Goal: Transaction & Acquisition: Purchase product/service

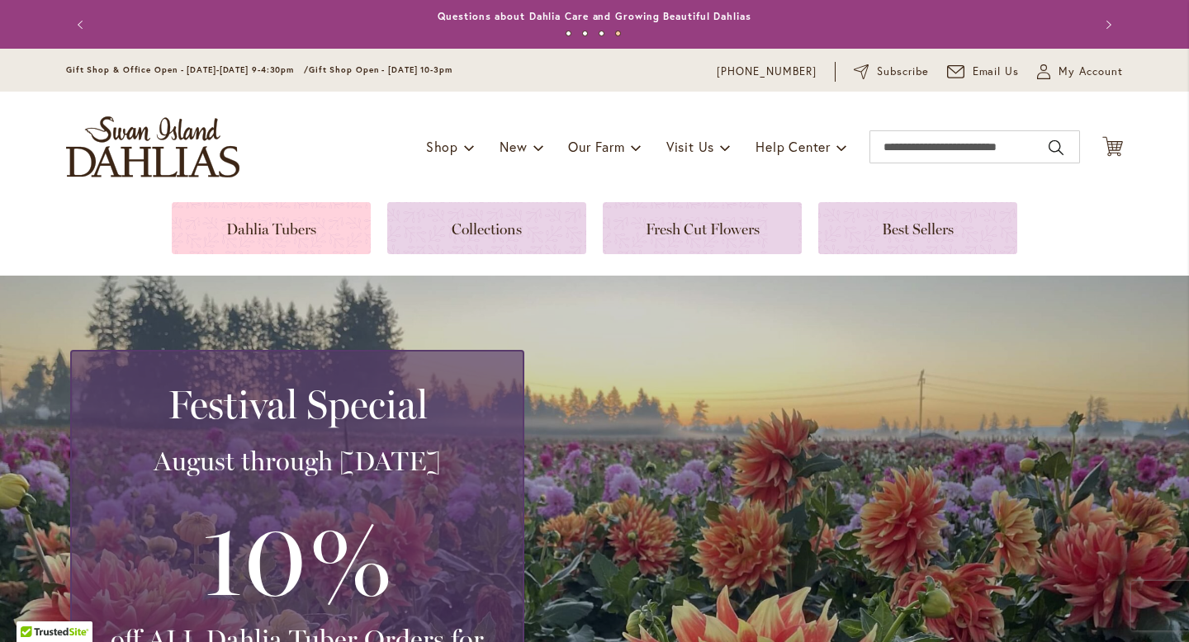
click at [274, 224] on link at bounding box center [271, 228] width 199 height 52
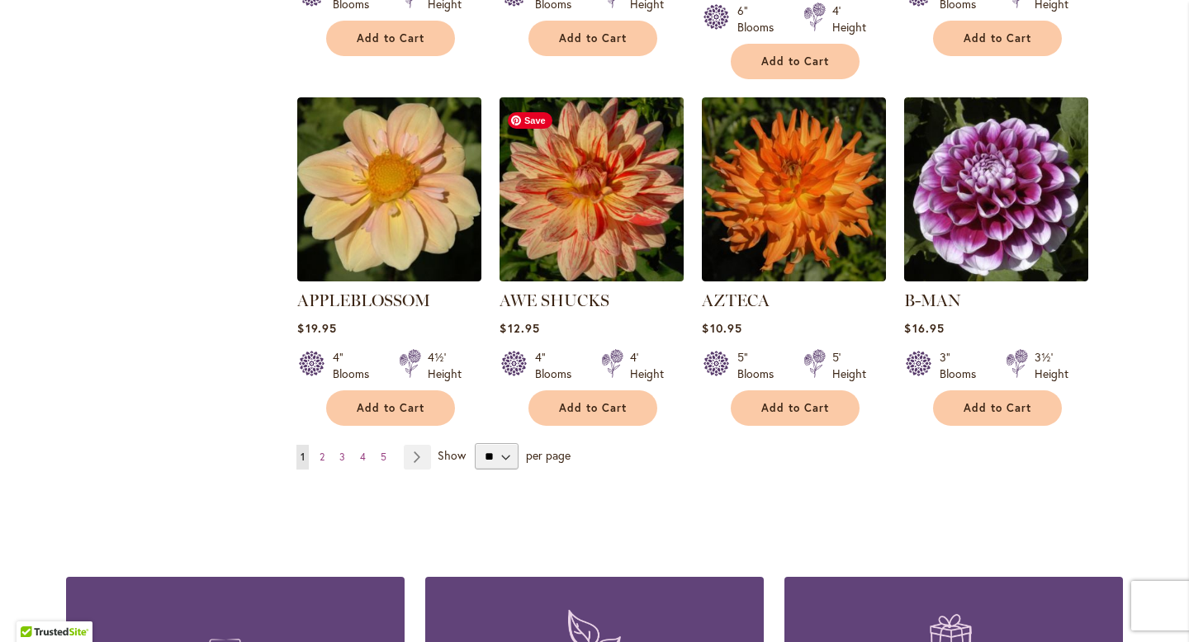
scroll to position [1380, 0]
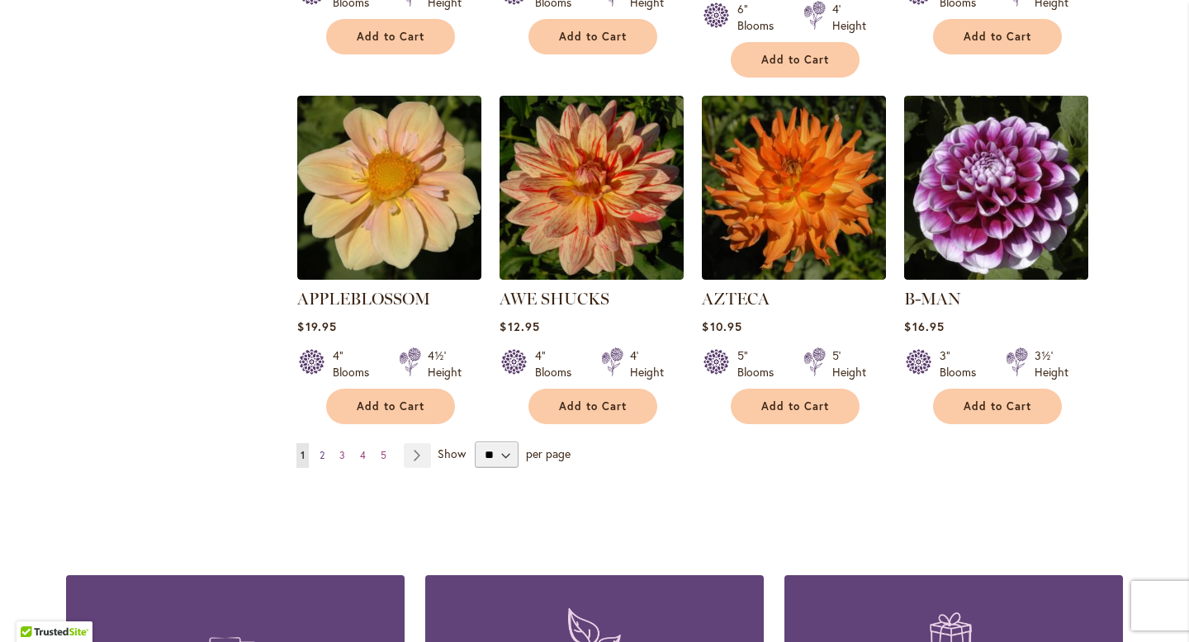
click at [322, 449] on span "2" at bounding box center [322, 455] width 5 height 12
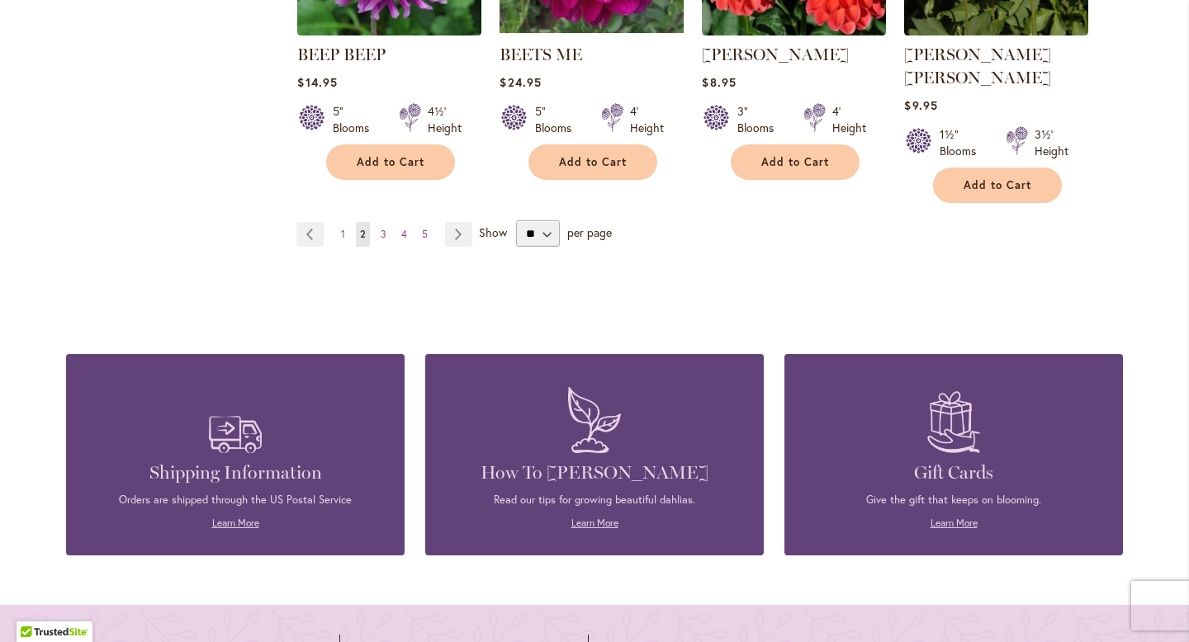
scroll to position [1602, 0]
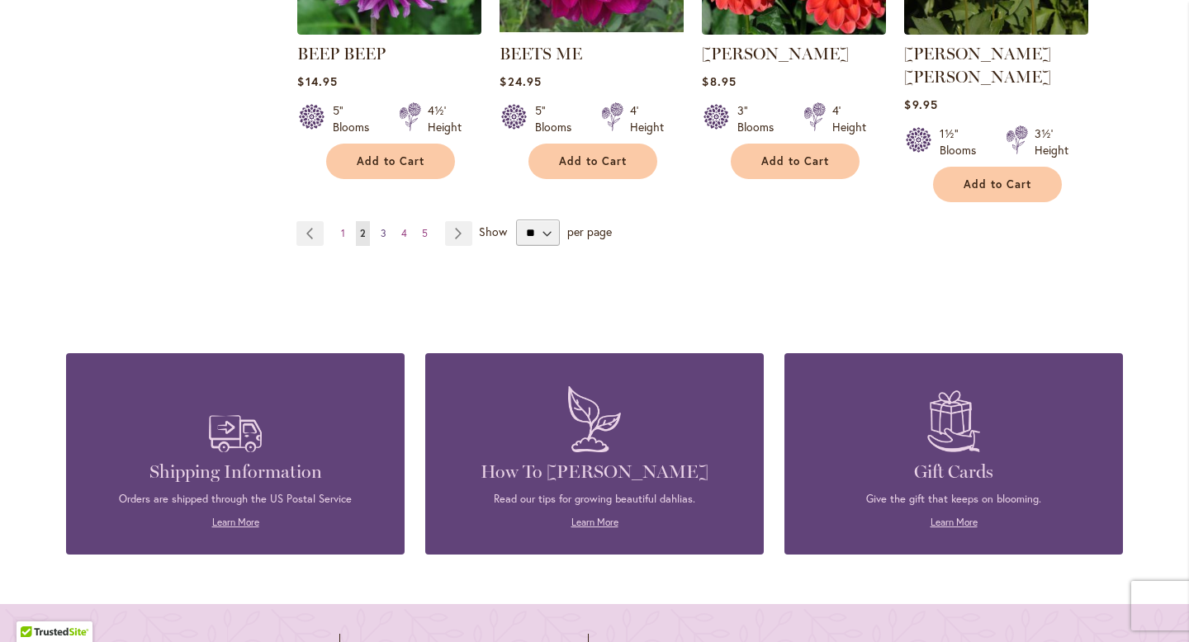
click at [379, 221] on link "Page 3" at bounding box center [384, 233] width 14 height 25
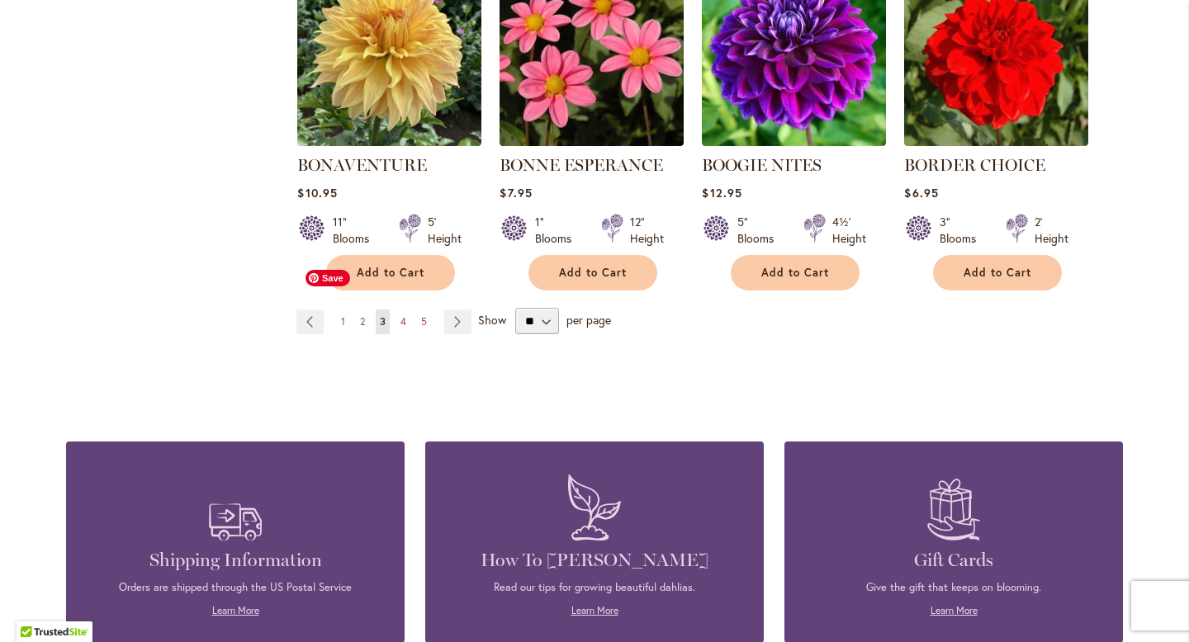
scroll to position [1503, 0]
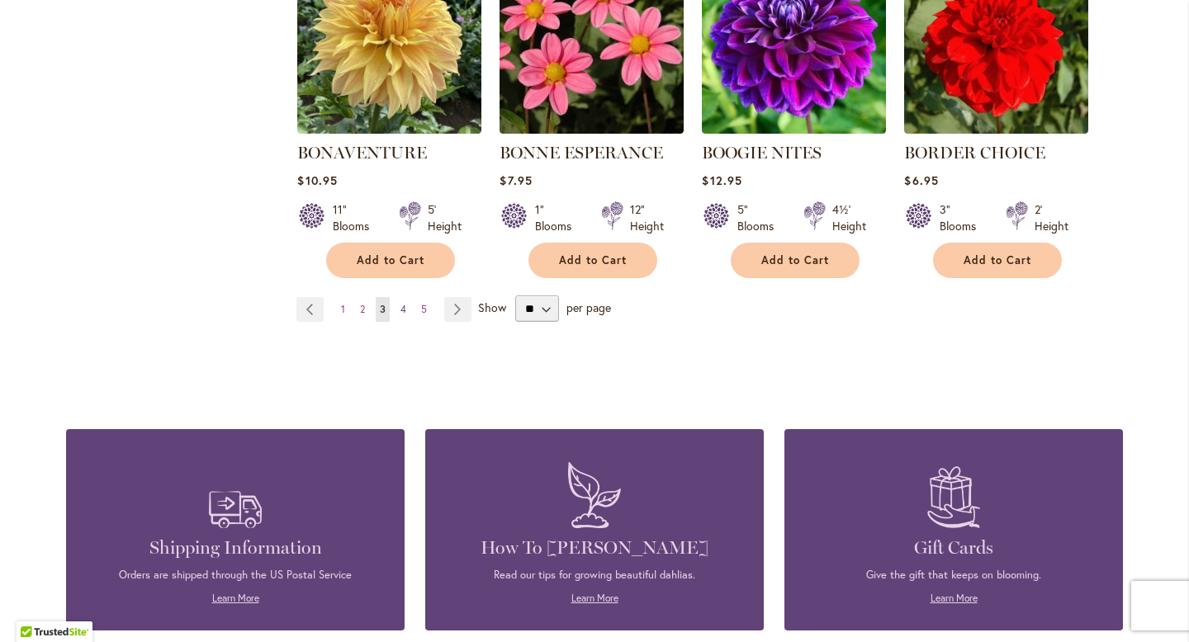
click at [401, 306] on span "4" at bounding box center [403, 309] width 6 height 12
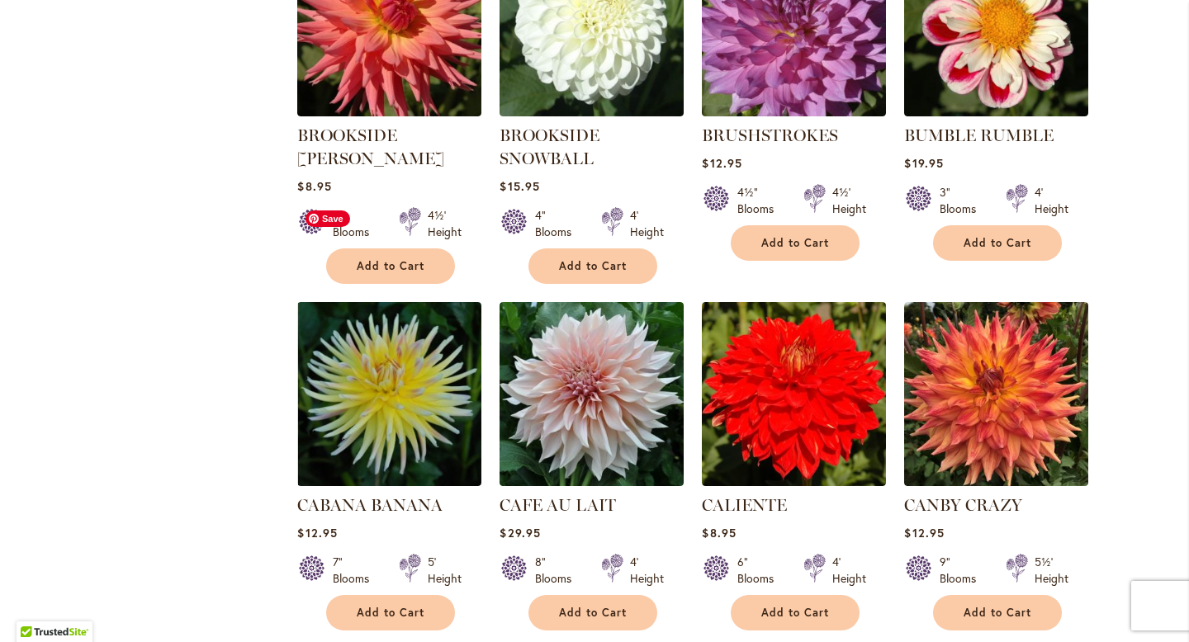
scroll to position [827, 0]
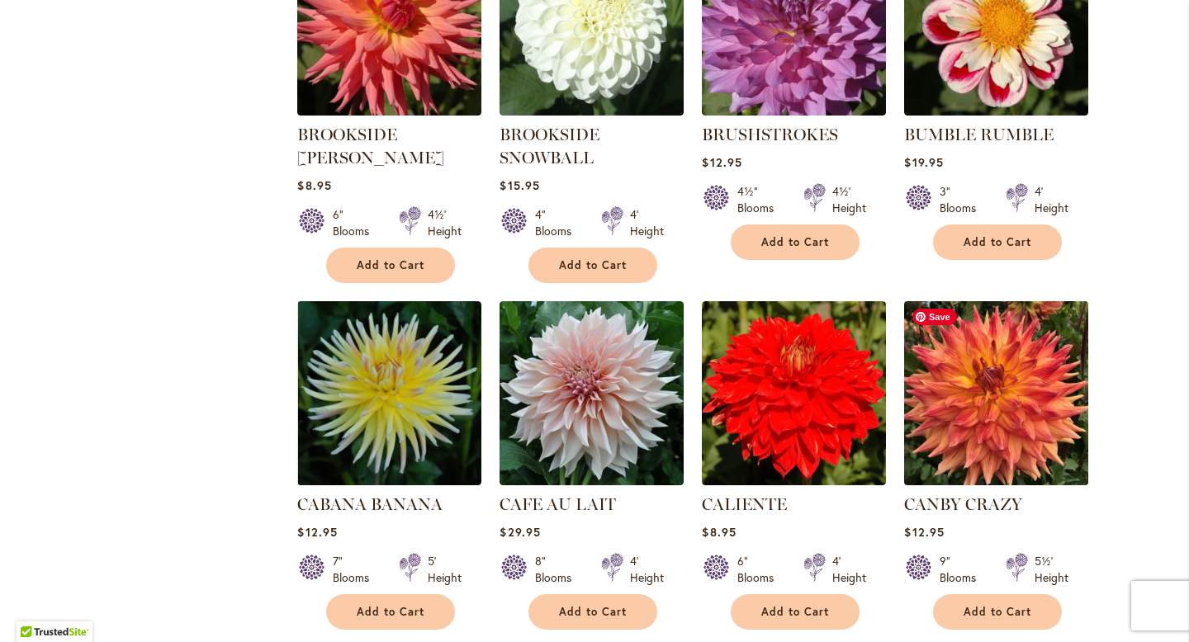
click at [998, 399] on img at bounding box center [996, 393] width 193 height 193
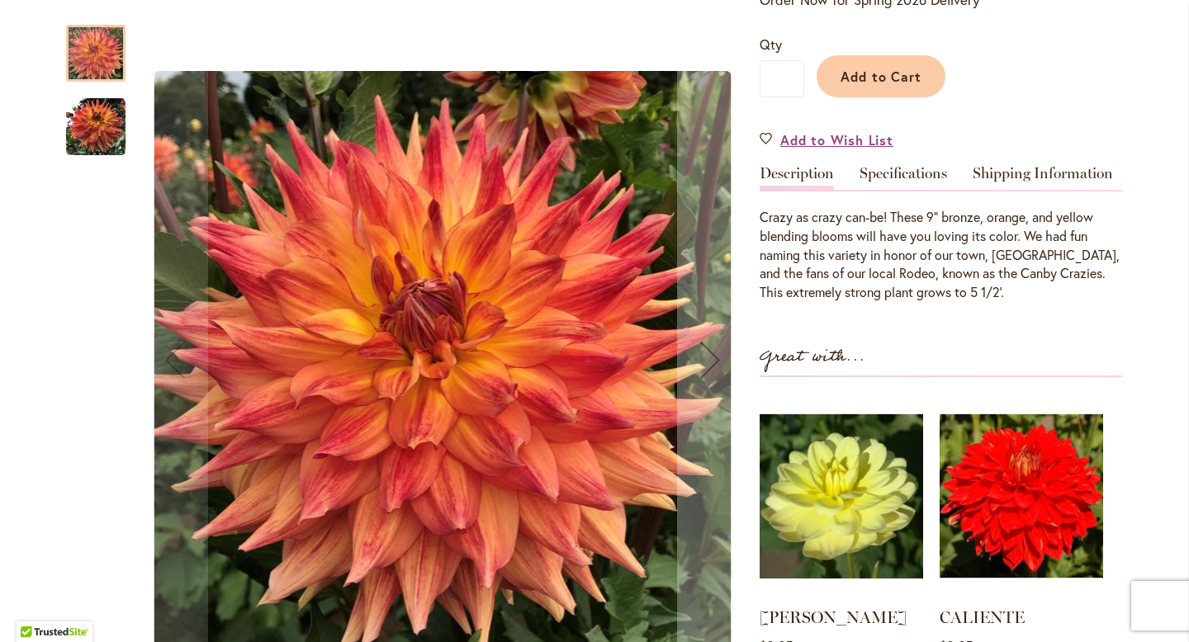
scroll to position [388, 0]
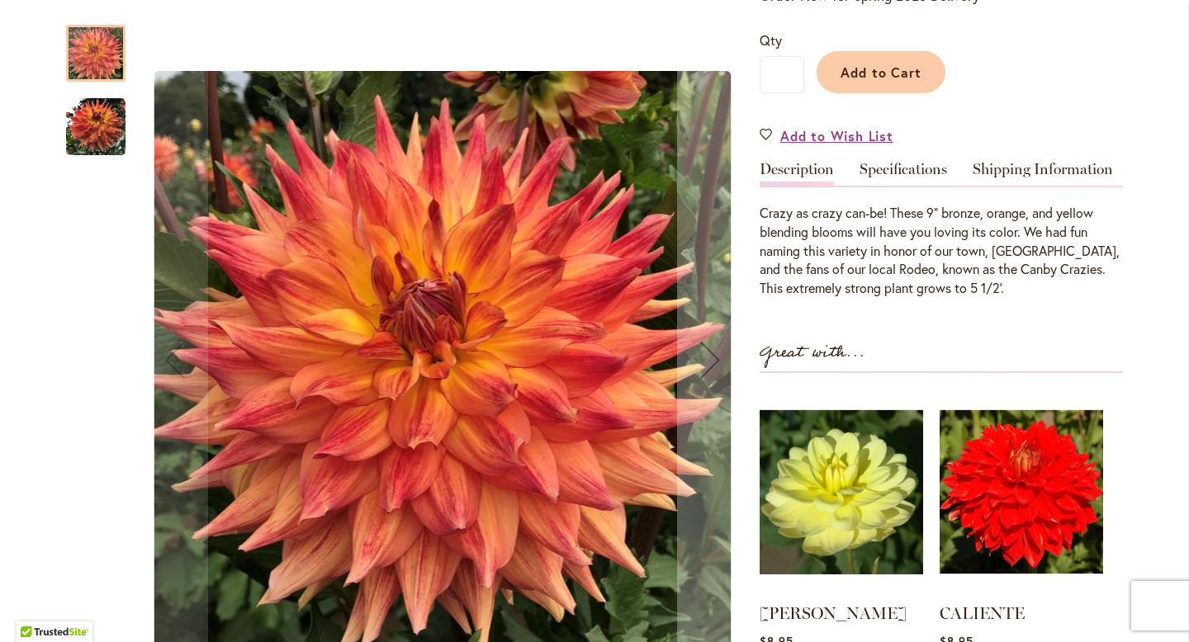
click at [90, 120] on img "Canby Crazy" at bounding box center [95, 126] width 59 height 59
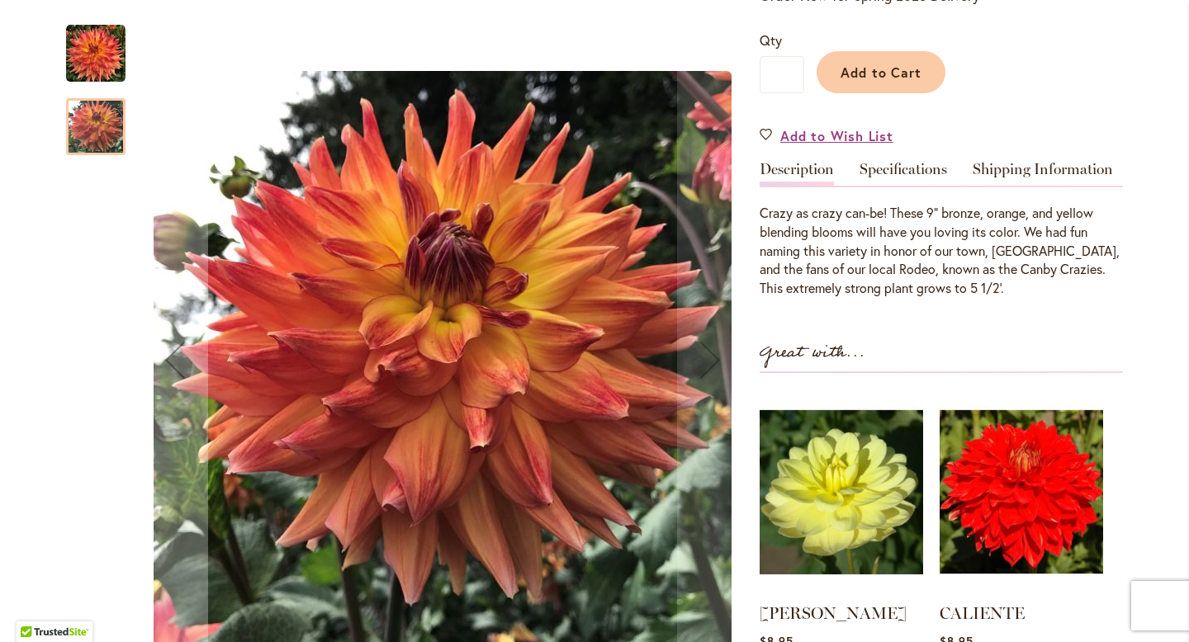
click at [92, 65] on img "Canby Crazy" at bounding box center [95, 53] width 59 height 59
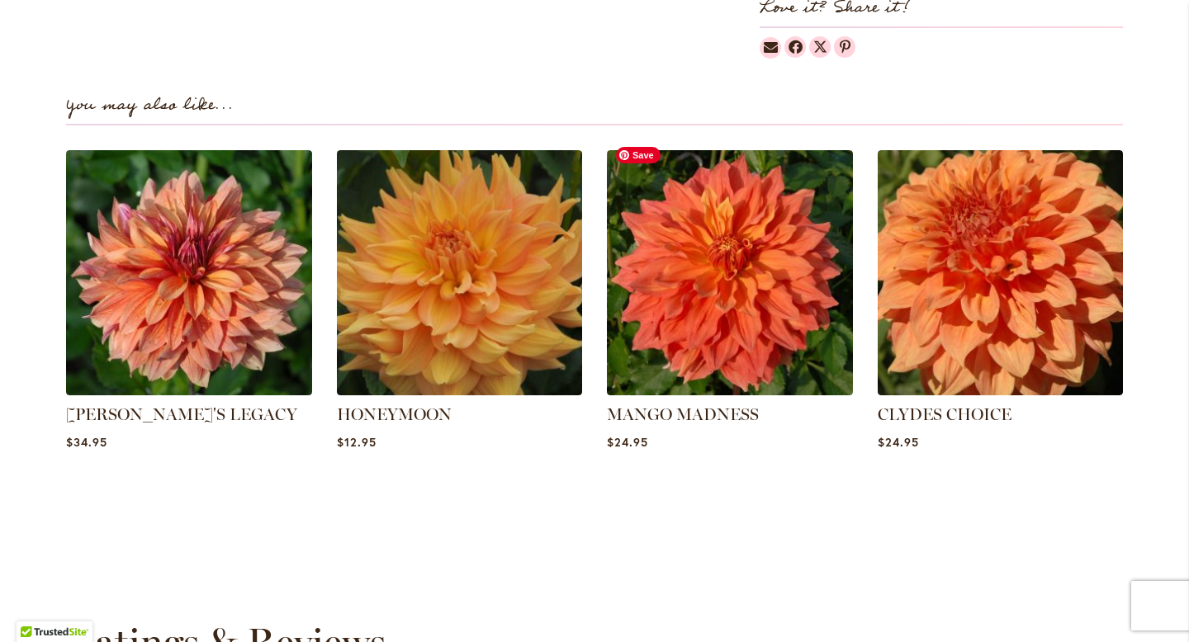
scroll to position [1125, 0]
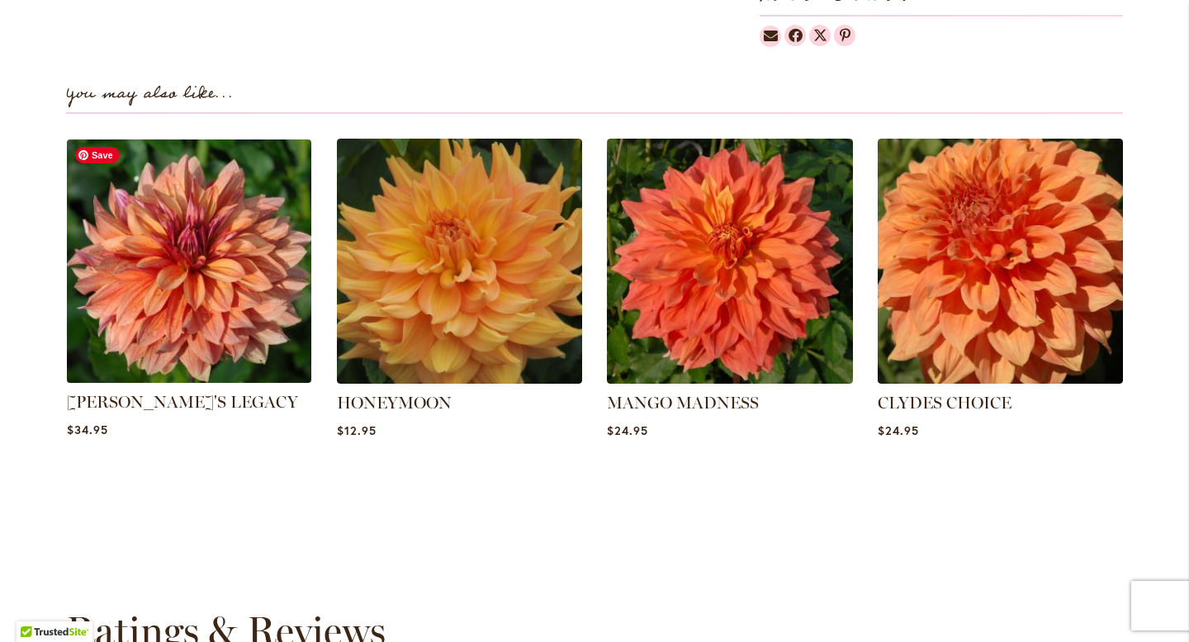
click at [164, 297] on img at bounding box center [189, 261] width 256 height 256
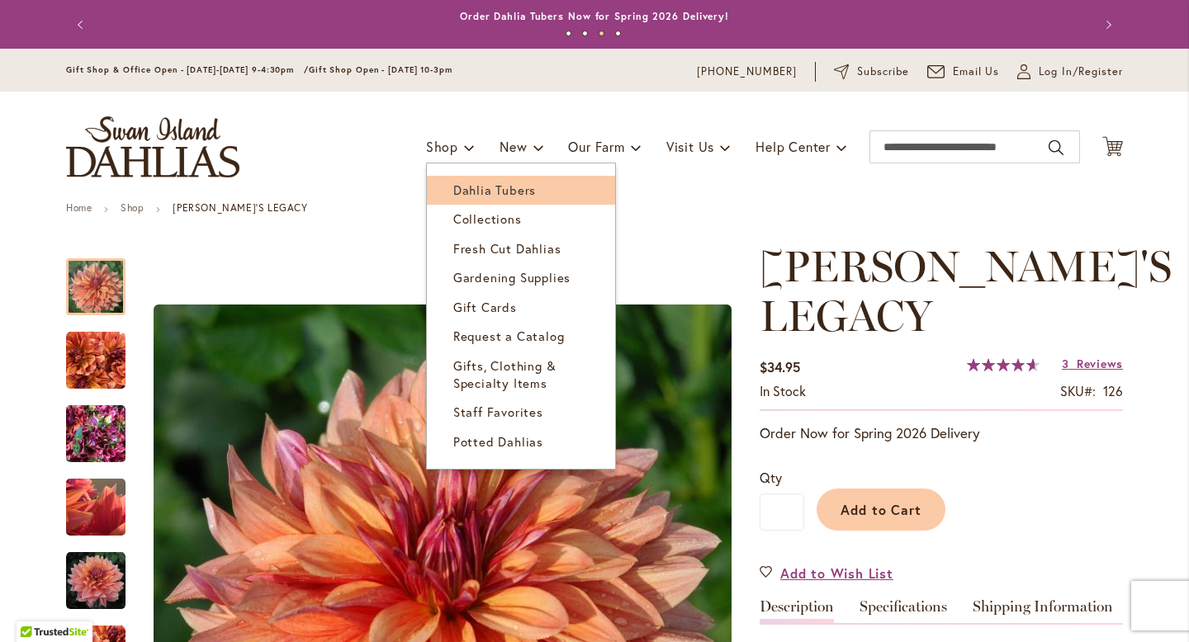
click at [457, 185] on span "Dahlia Tubers" at bounding box center [494, 190] width 83 height 17
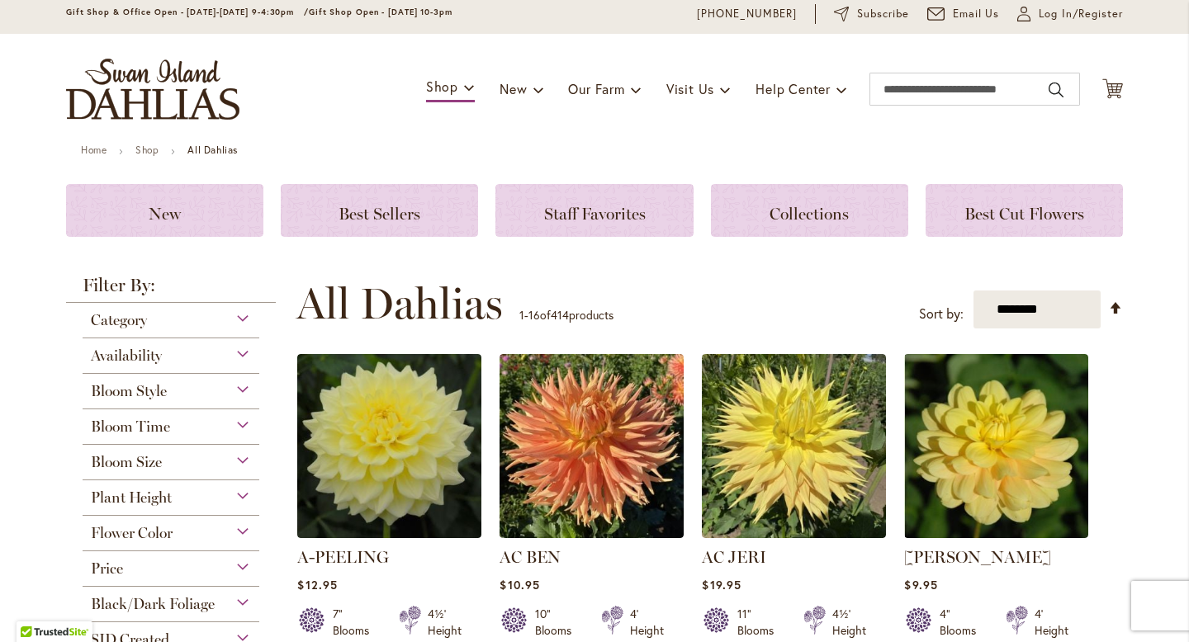
scroll to position [59, 0]
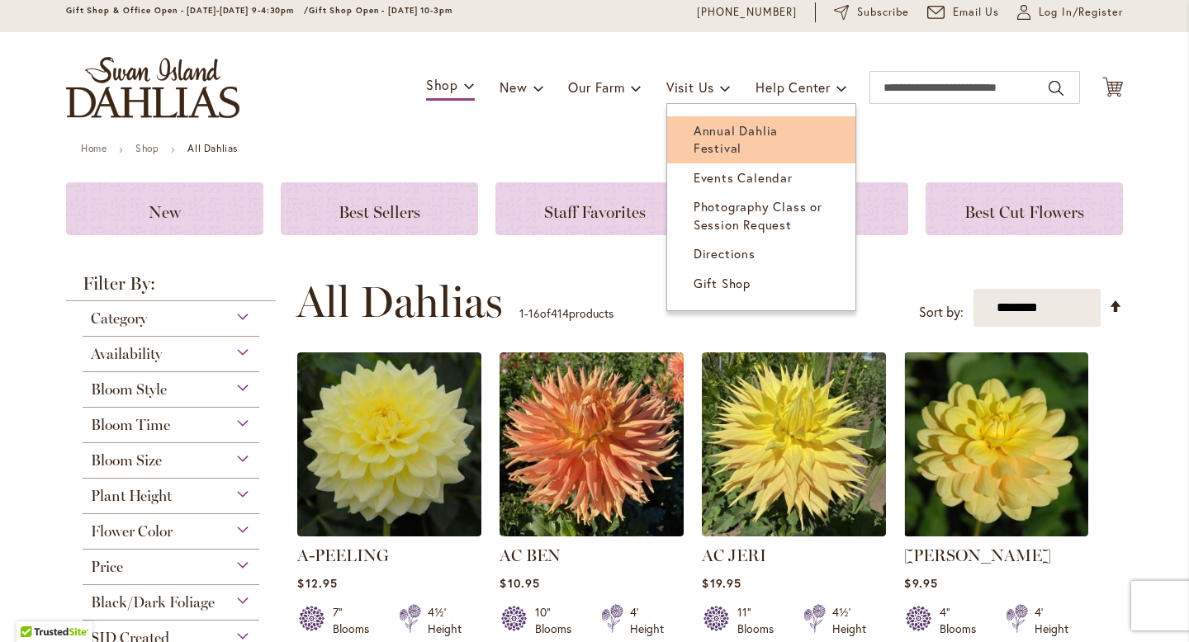
click at [706, 122] on span "Annual Dahlia Festival" at bounding box center [736, 139] width 84 height 34
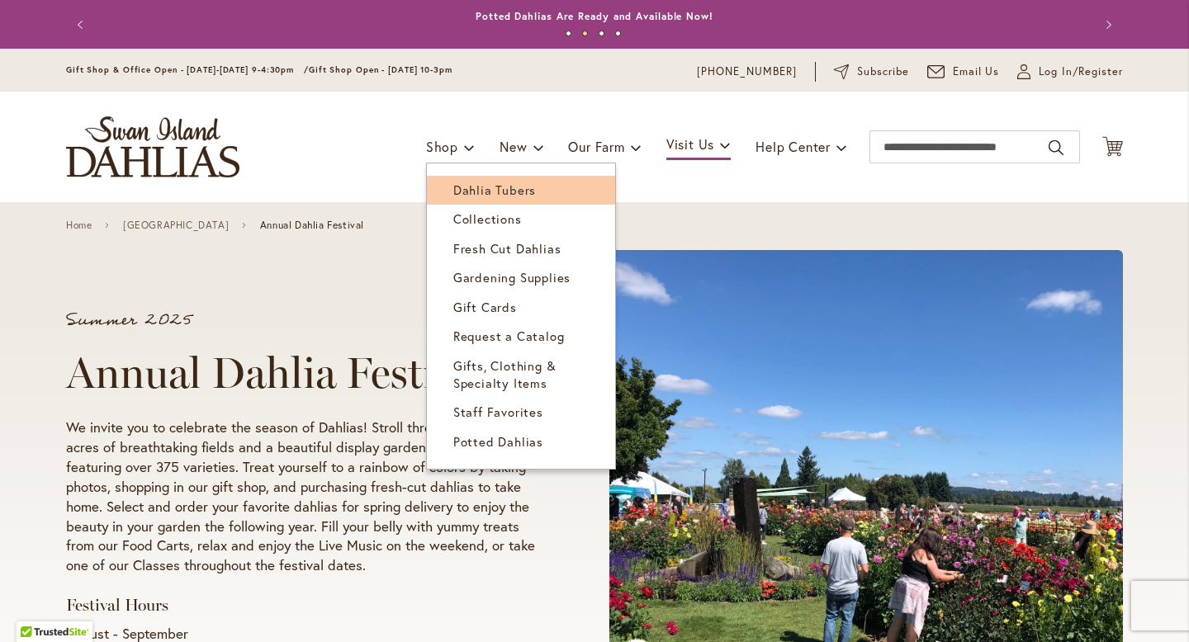
click at [457, 191] on span "Dahlia Tubers" at bounding box center [494, 190] width 83 height 17
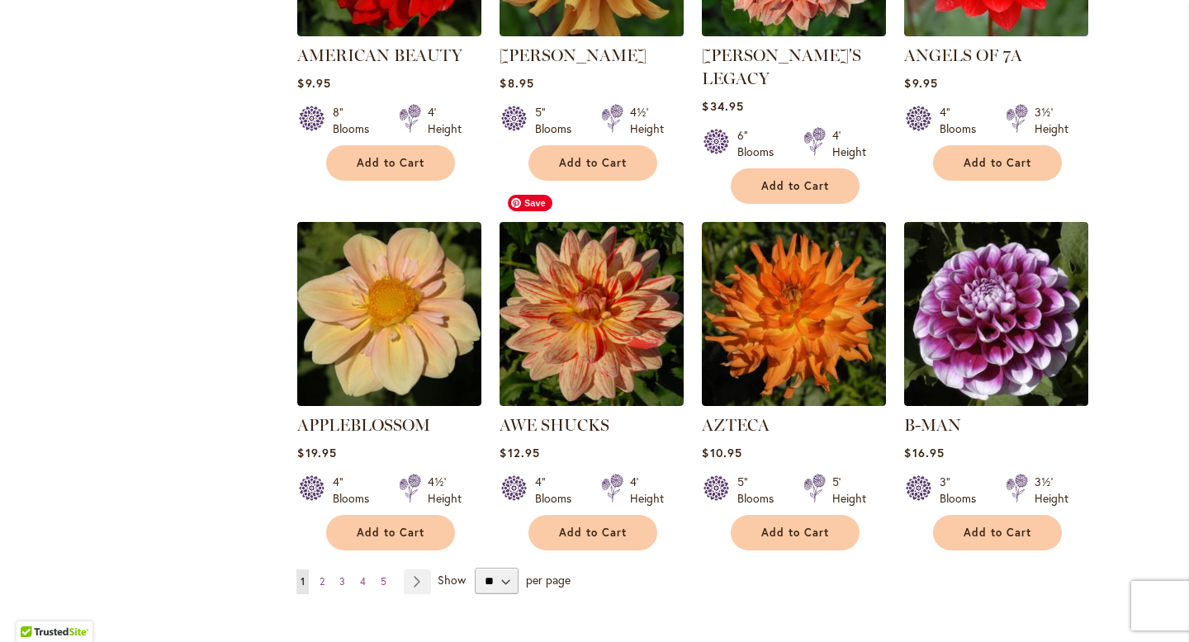
scroll to position [1260, 0]
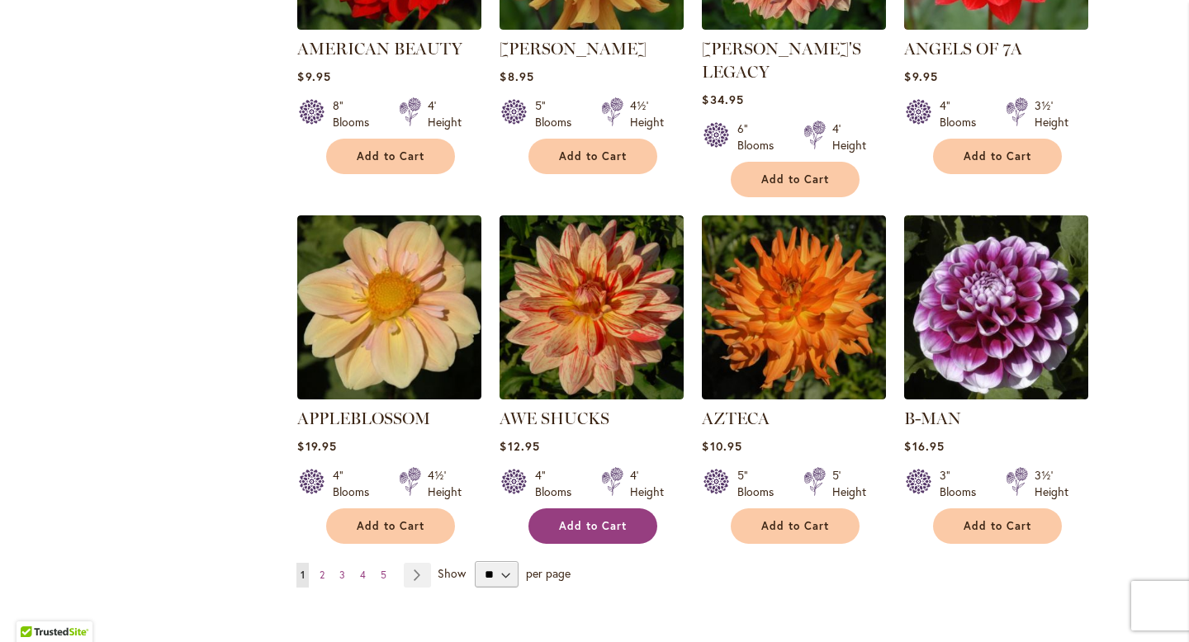
click at [577, 519] on span "Add to Cart" at bounding box center [593, 526] width 68 height 14
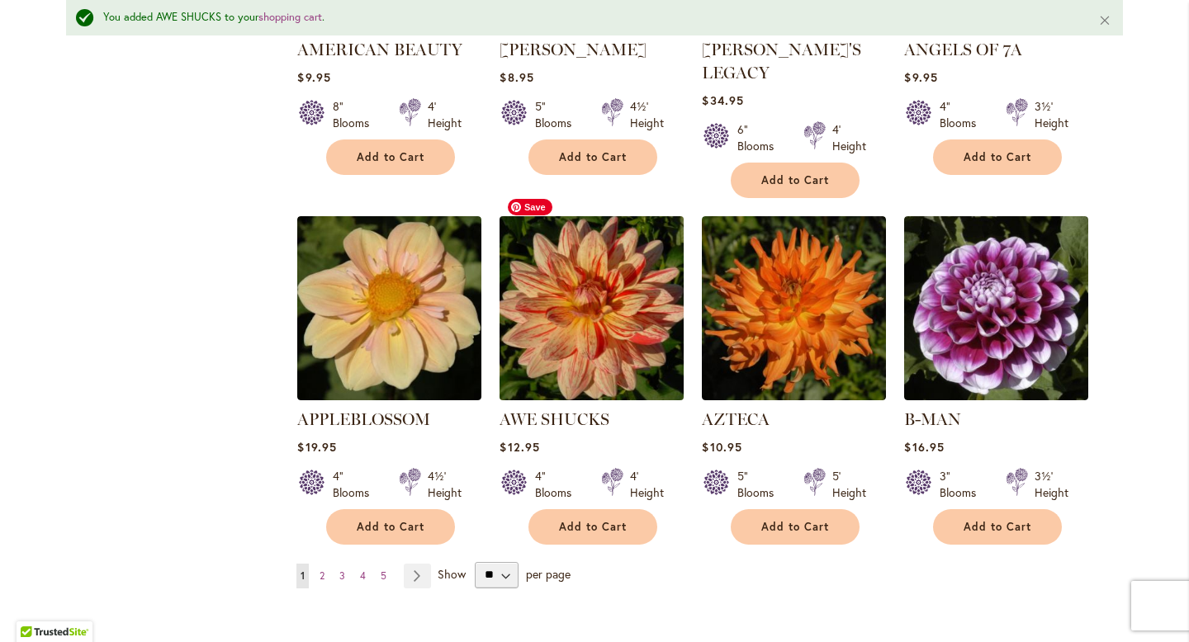
click at [564, 324] on img at bounding box center [591, 307] width 193 height 193
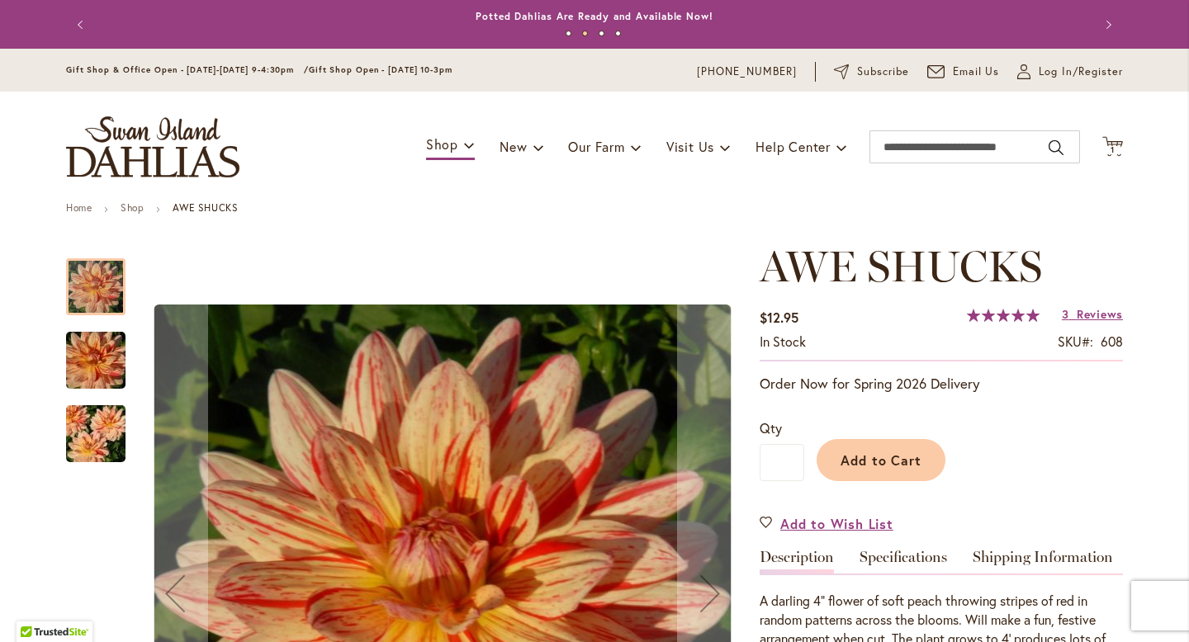
click at [99, 363] on img "AWE SHUCKS" at bounding box center [95, 360] width 119 height 79
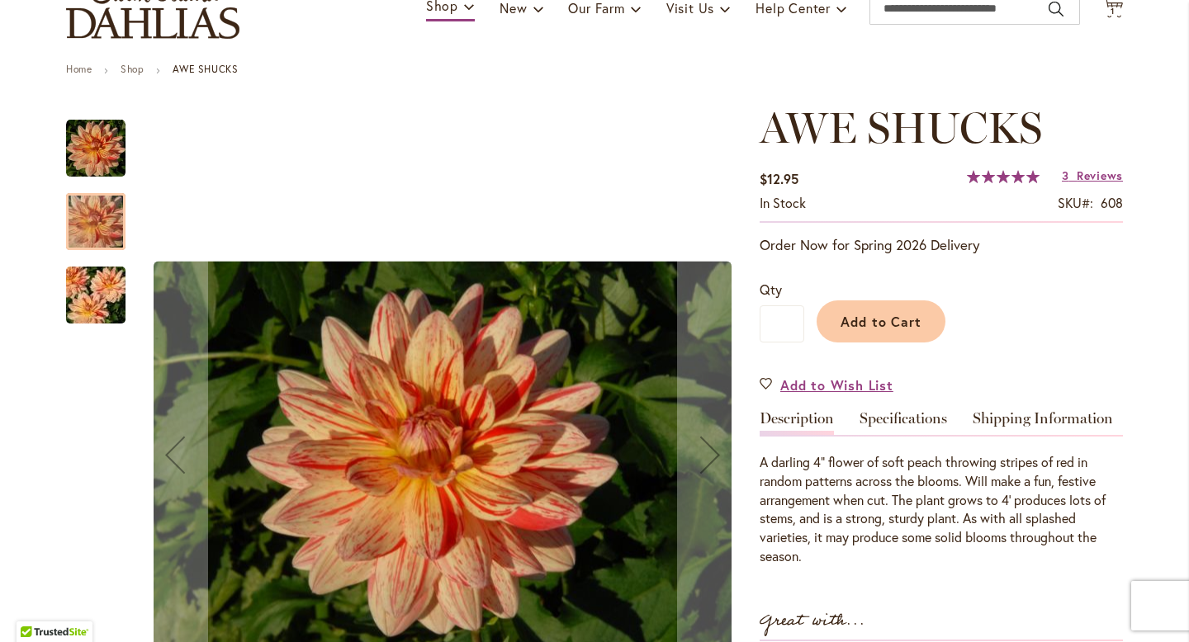
scroll to position [176, 0]
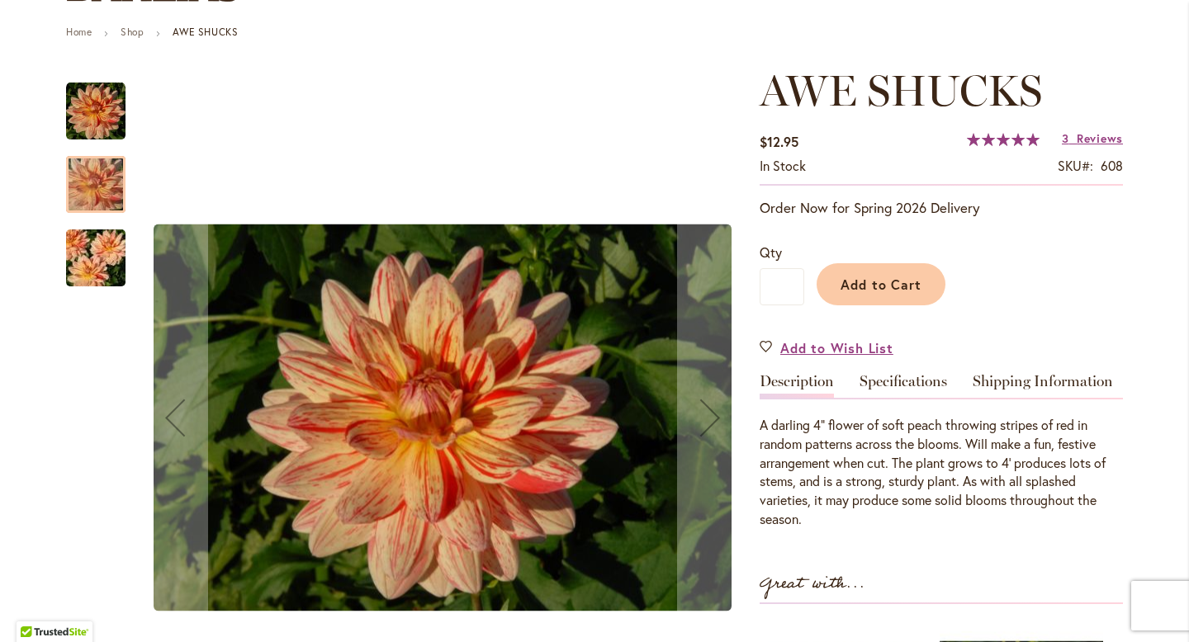
click at [98, 267] on img "AWE SHUCKS" at bounding box center [95, 258] width 119 height 79
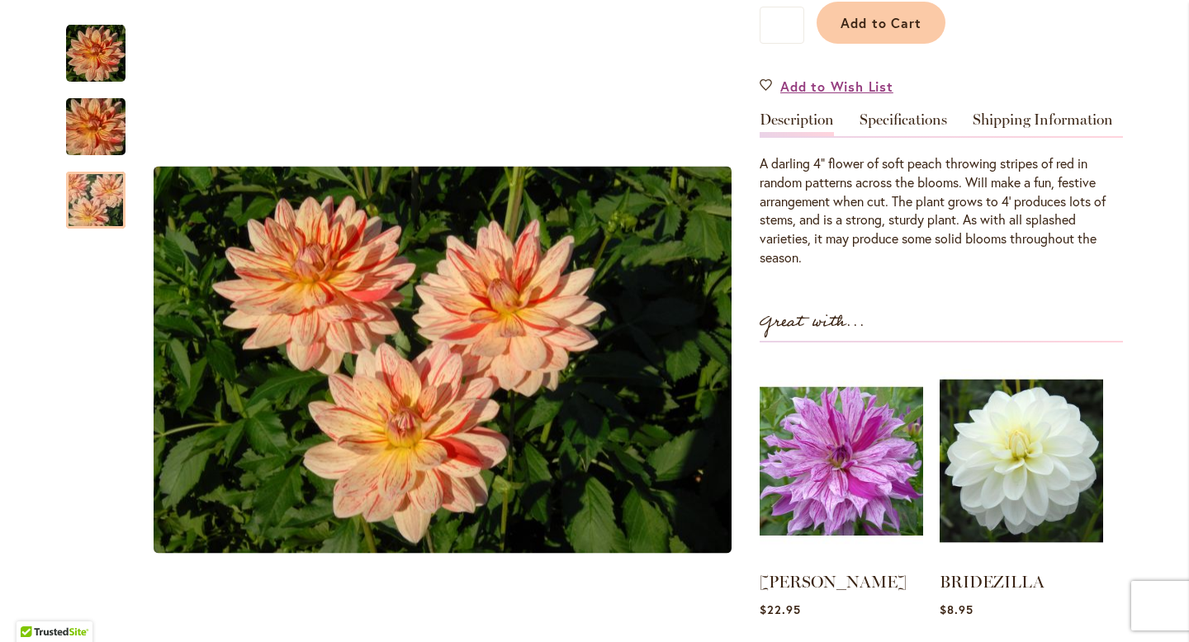
scroll to position [0, 0]
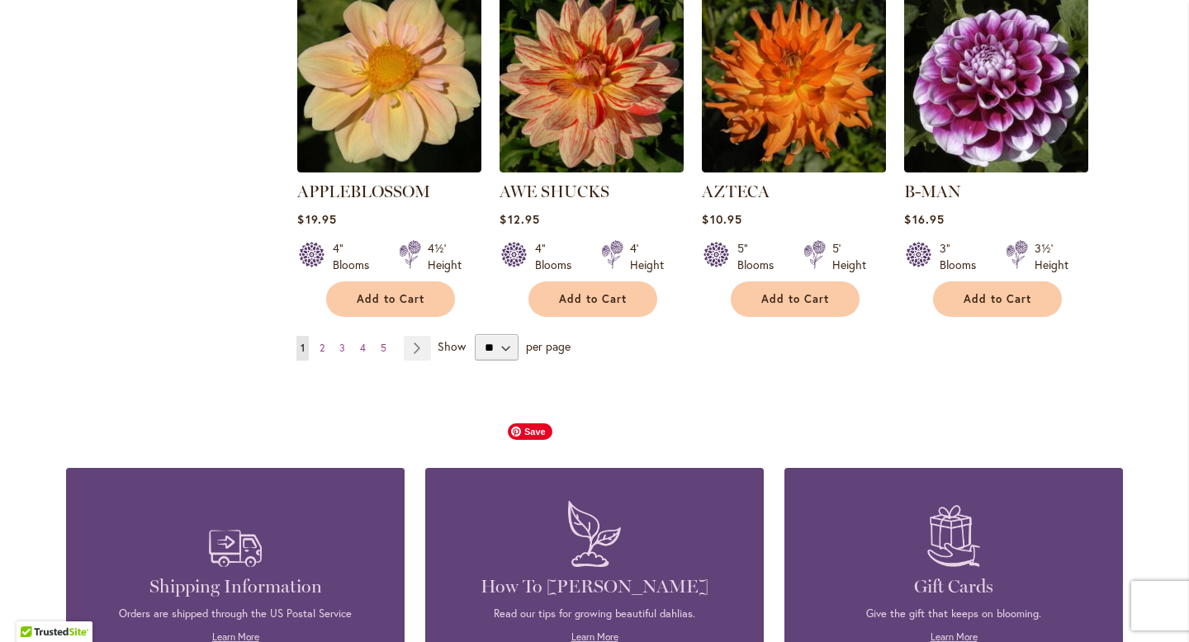
scroll to position [1495, 0]
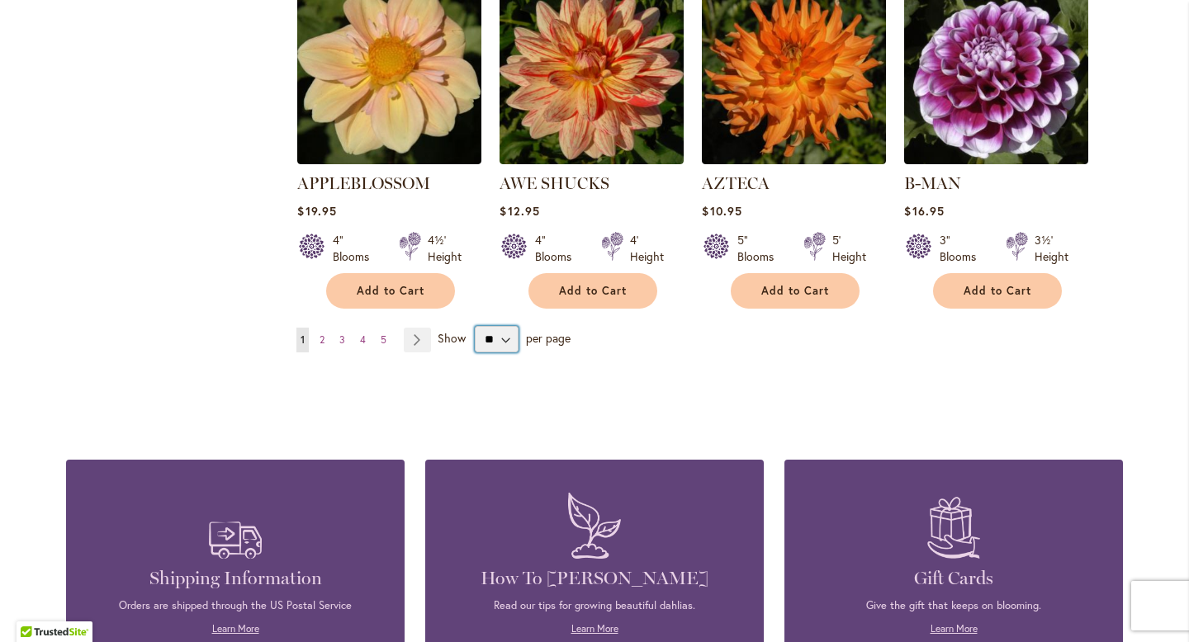
click at [503, 326] on select "** ** ** **" at bounding box center [497, 339] width 44 height 26
select select "**"
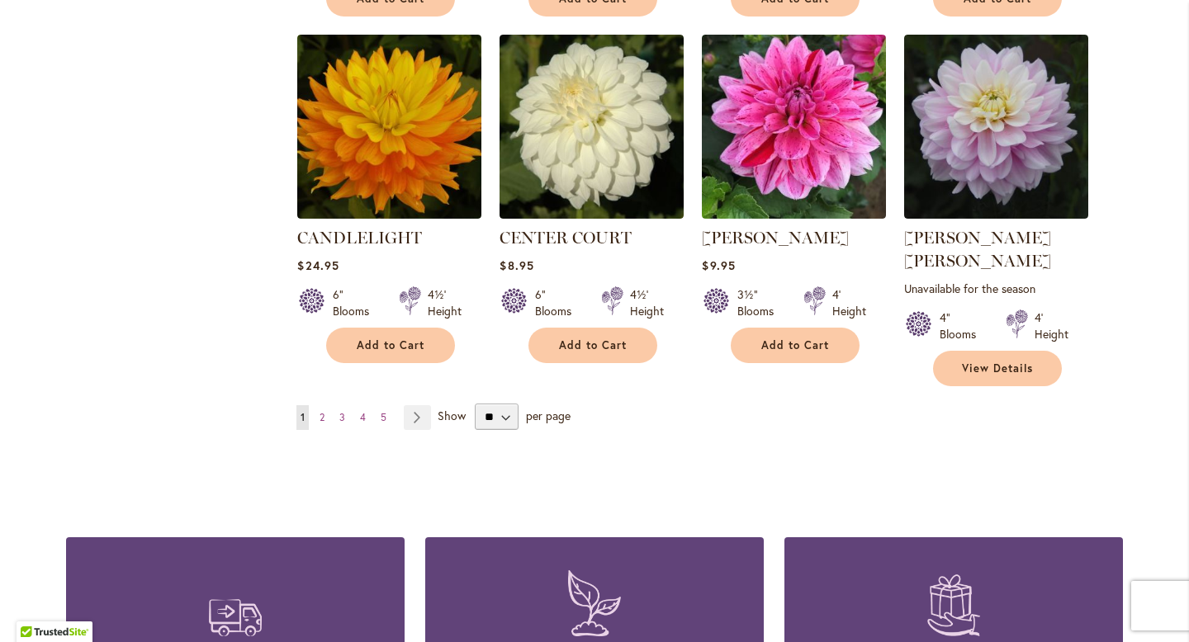
scroll to position [5654, 0]
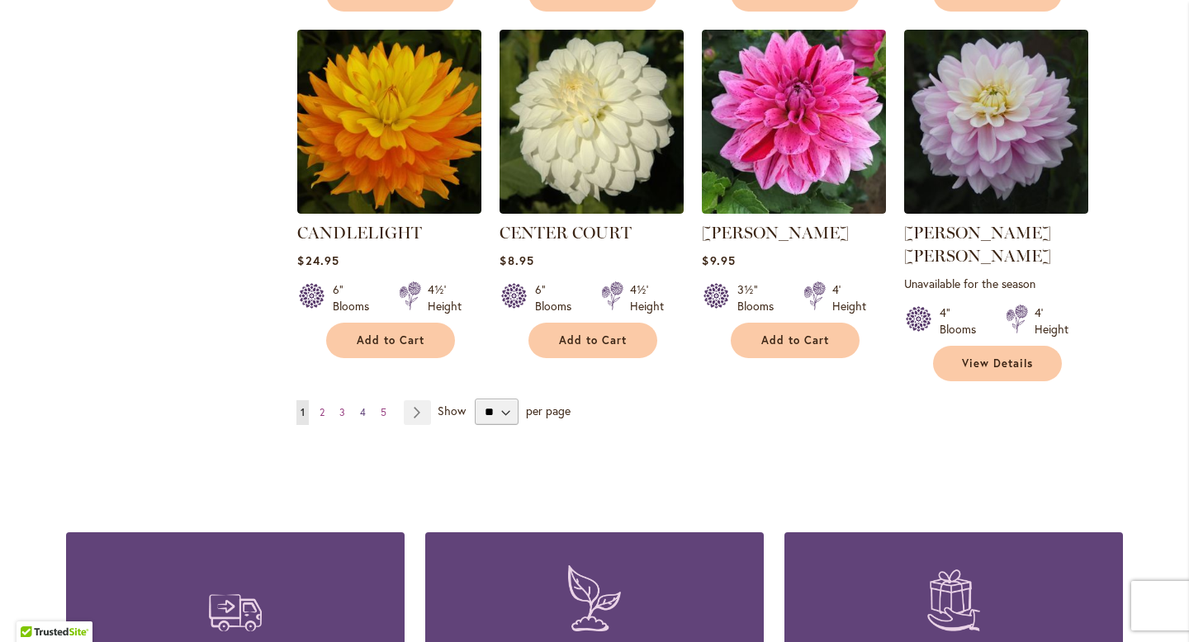
click at [363, 406] on span "4" at bounding box center [363, 412] width 6 height 12
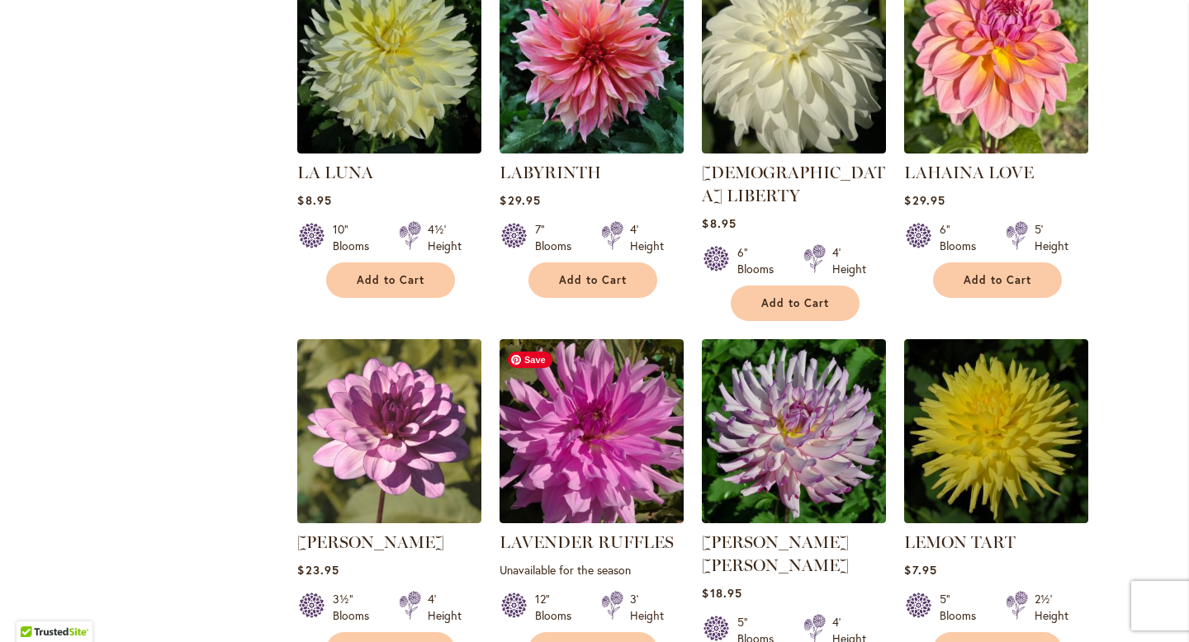
scroll to position [2941, 0]
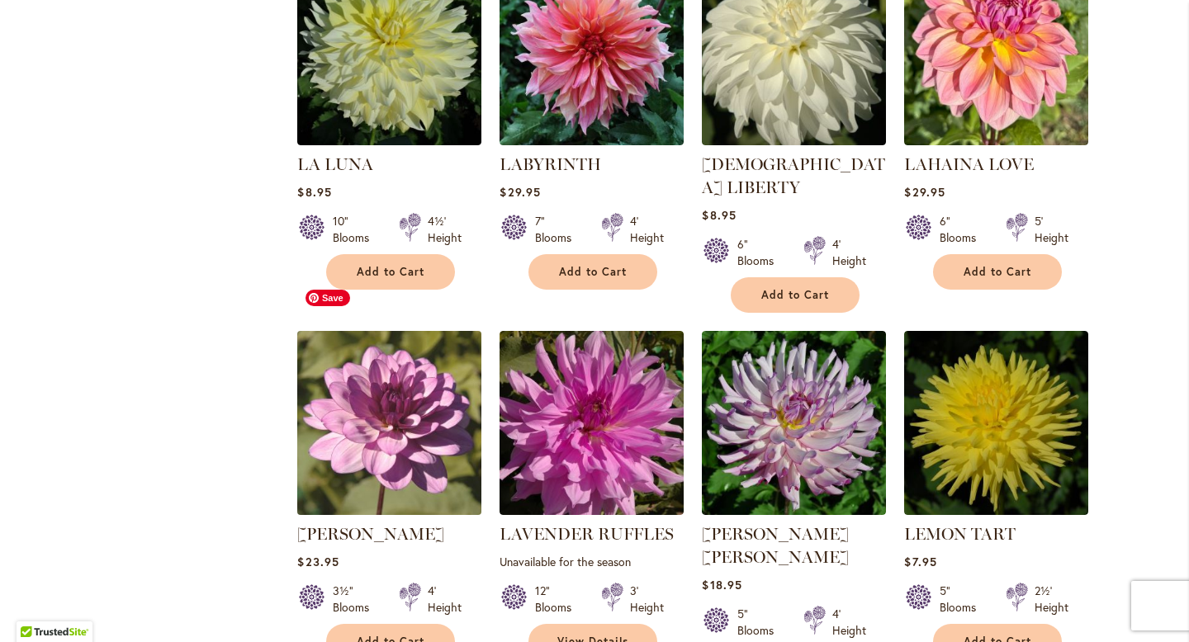
click at [372, 382] on img at bounding box center [389, 423] width 193 height 193
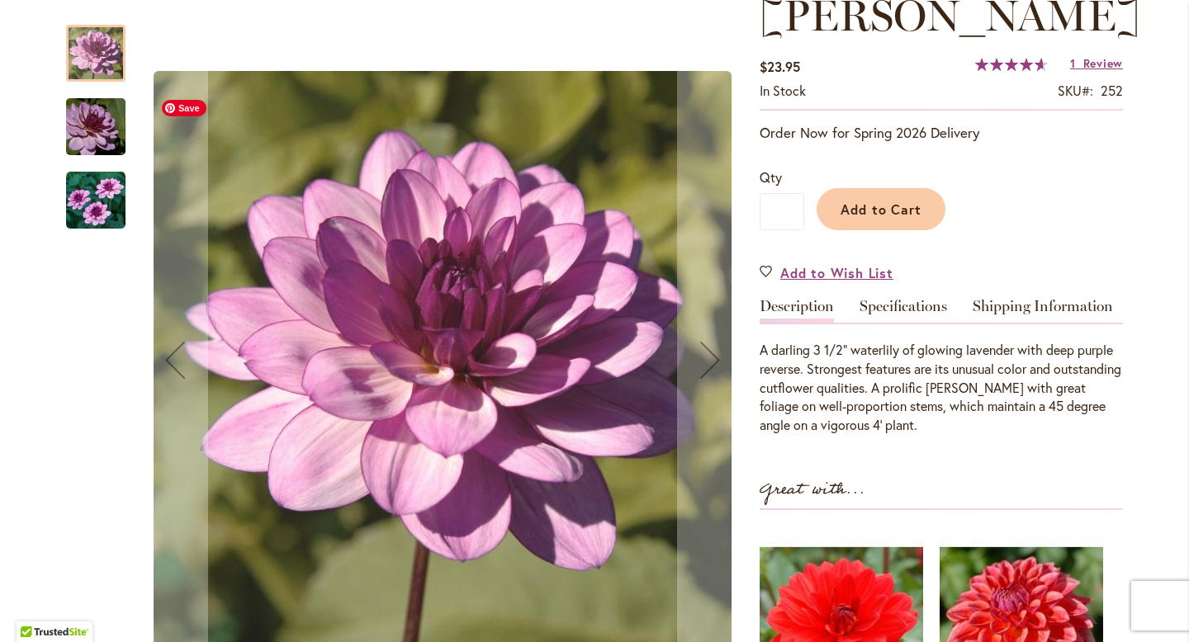
scroll to position [112, 0]
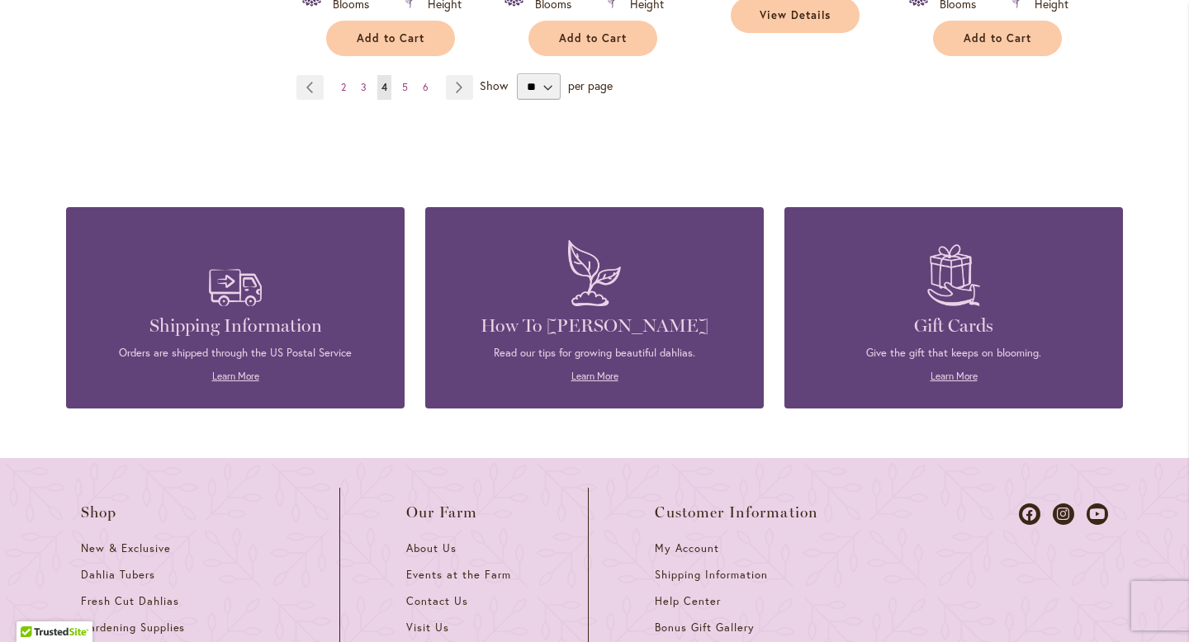
scroll to position [6066, 0]
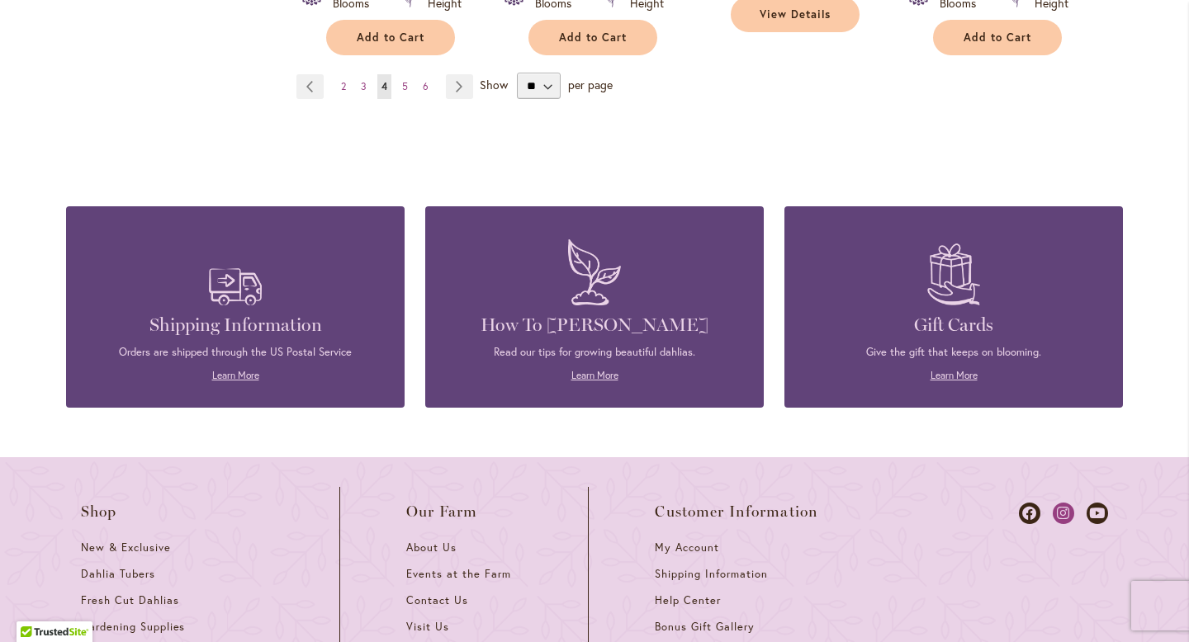
click at [1059, 503] on icon at bounding box center [1063, 513] width 21 height 21
